Goal: Transaction & Acquisition: Book appointment/travel/reservation

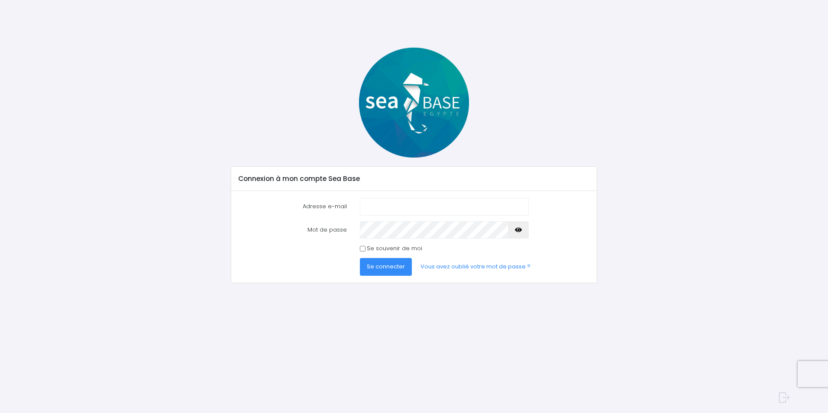
type input "titi.sub84@gmail.com"
click at [389, 267] on span "Se connecter" at bounding box center [386, 266] width 38 height 8
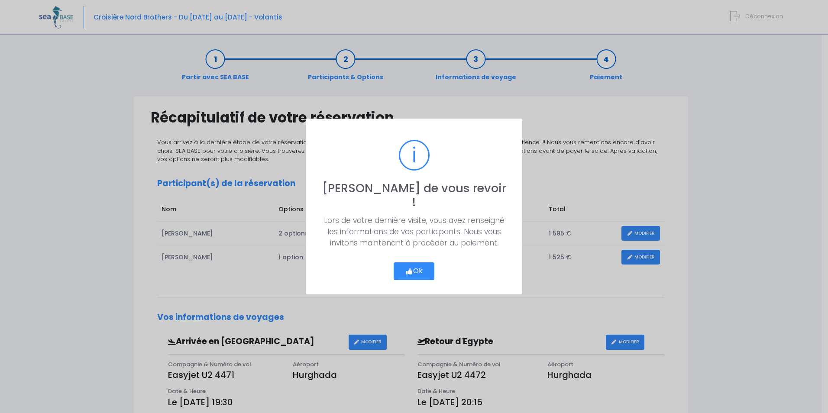
click at [422, 264] on button "Ok" at bounding box center [413, 271] width 41 height 18
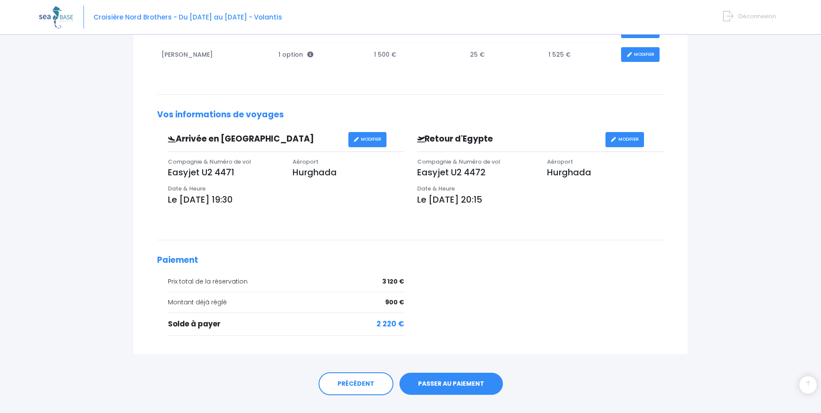
scroll to position [219, 0]
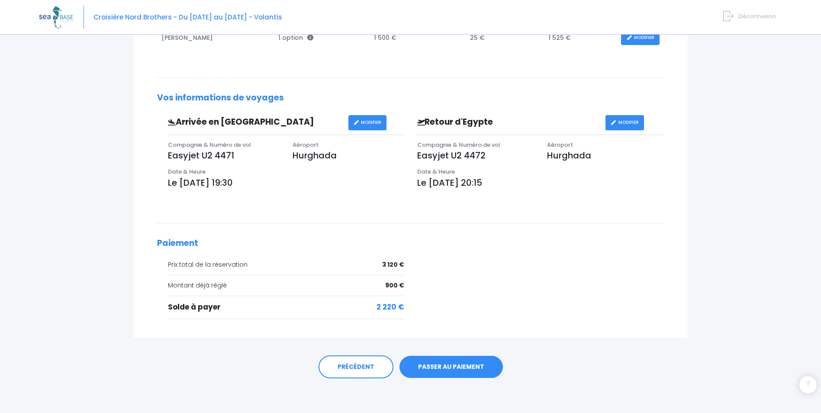
click at [457, 365] on link "PASSER AU PAIEMENT" at bounding box center [450, 367] width 103 height 23
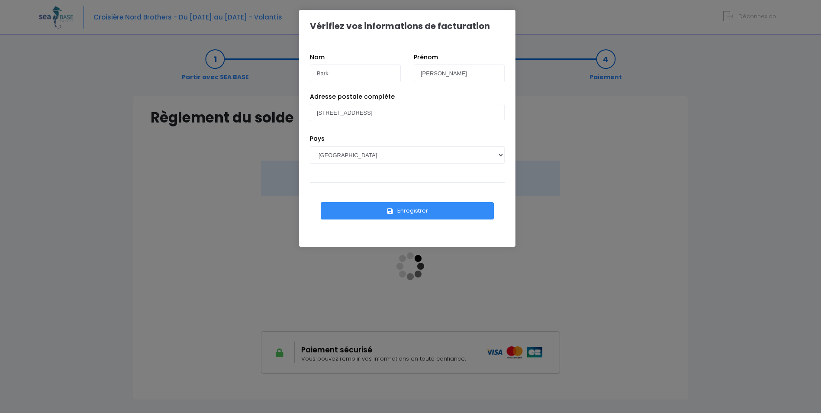
click at [410, 210] on button "Enregistrer" at bounding box center [407, 210] width 173 height 17
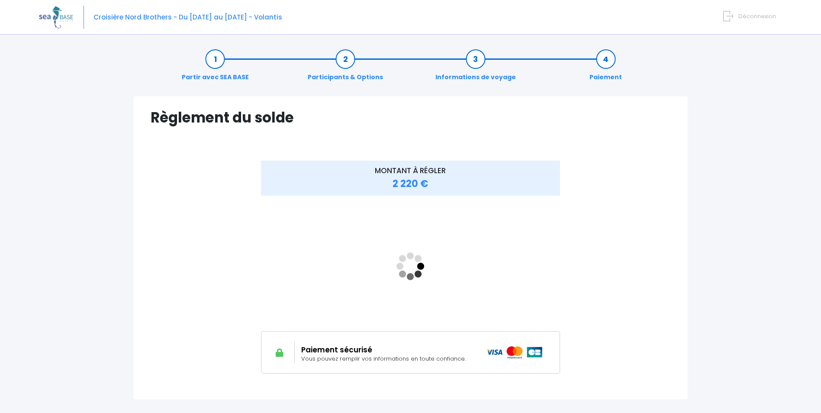
click at [647, 261] on div "MONTANT À RÉGLER 2 220 €" at bounding box center [411, 273] width 520 height 225
click at [177, 273] on div at bounding box center [194, 267] width 87 height 213
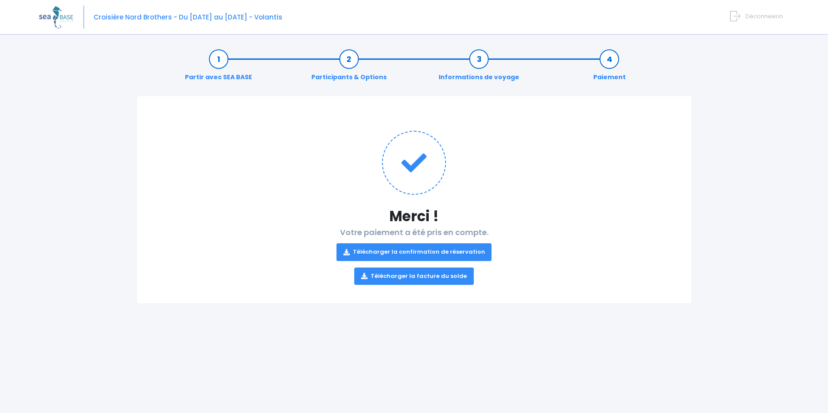
click at [457, 249] on link "Télécharger la confirmation de réservation" at bounding box center [413, 251] width 155 height 17
click at [434, 275] on link "Télécharger la facture du solde" at bounding box center [413, 275] width 119 height 17
click at [770, 165] on div "Partir avec SEA BASE Participants & Options Informations de voyage Paiement Mer…" at bounding box center [414, 226] width 750 height 373
click at [60, 16] on img at bounding box center [56, 17] width 34 height 22
click at [113, 24] on div "Croisière Nord Brothers - Du 16/05/2026 au 23/05/2026 - Volantis Déconnexion" at bounding box center [407, 17] width 737 height 35
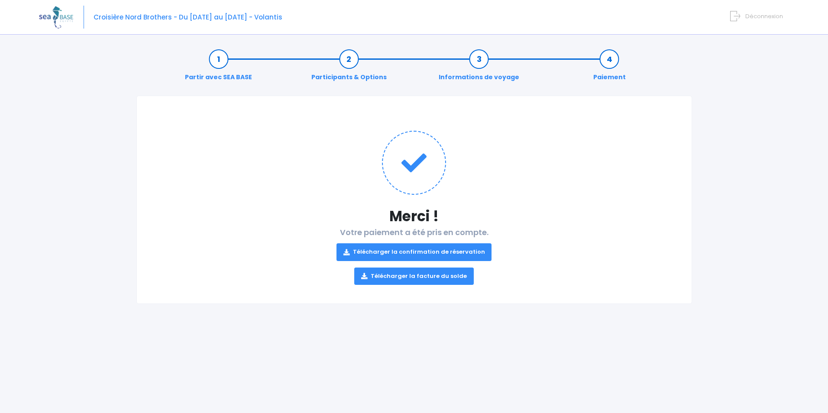
click at [222, 59] on link "Partir avec SEA BASE" at bounding box center [218, 68] width 76 height 27
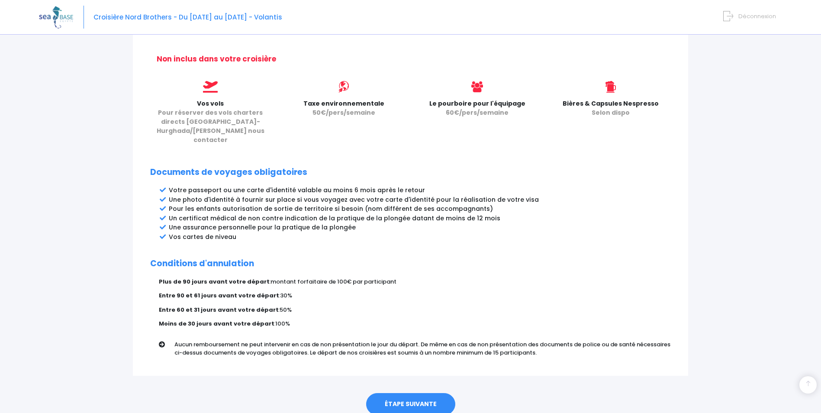
scroll to position [370, 0]
